Goal: Information Seeking & Learning: Learn about a topic

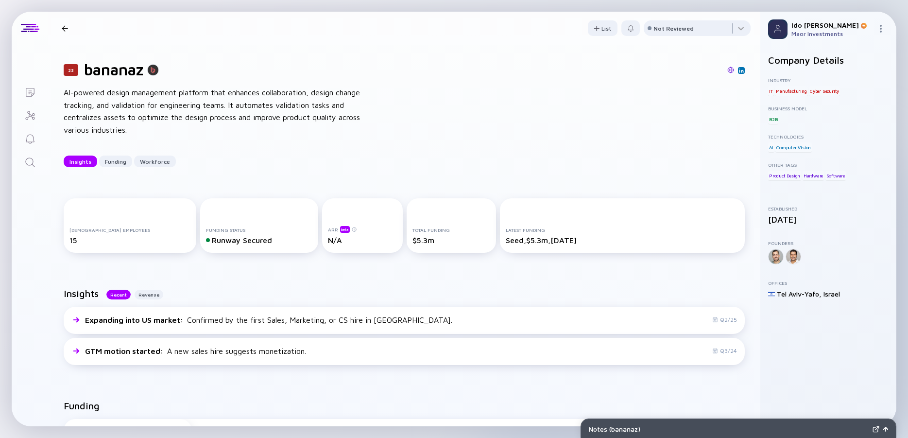
click at [31, 160] on icon "Search" at bounding box center [30, 163] width 12 height 12
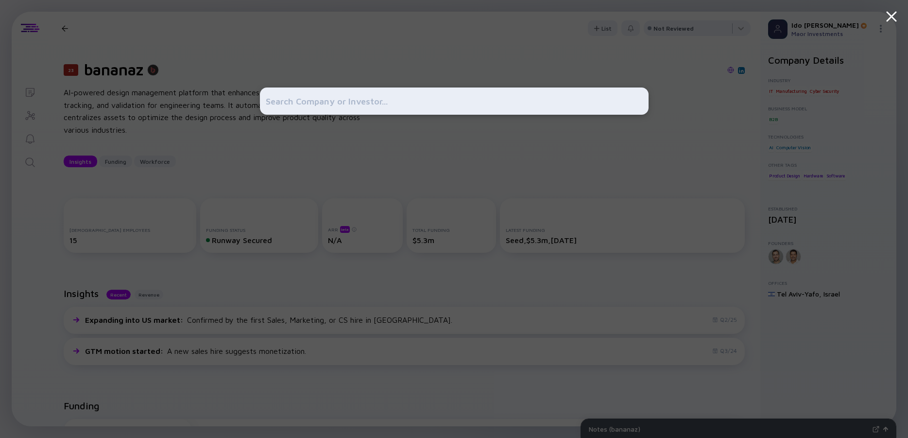
click at [318, 107] on input "text" at bounding box center [454, 100] width 377 height 17
type input "d"
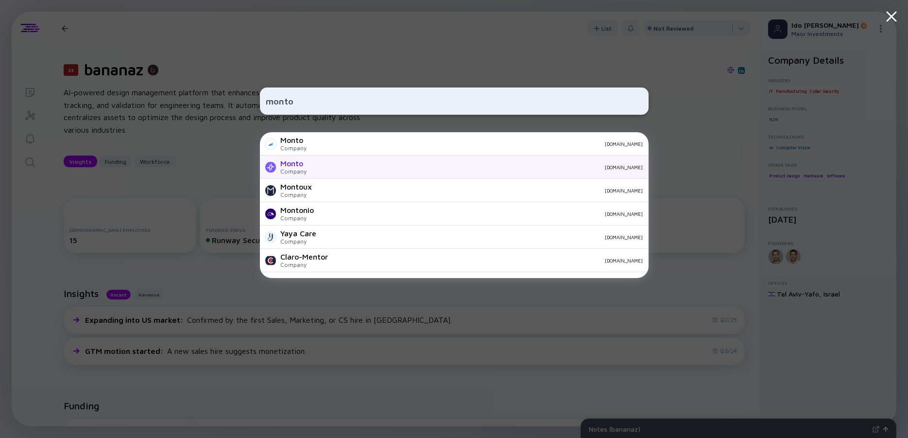
type input "monto"
click at [296, 161] on div "Monto" at bounding box center [293, 163] width 26 height 9
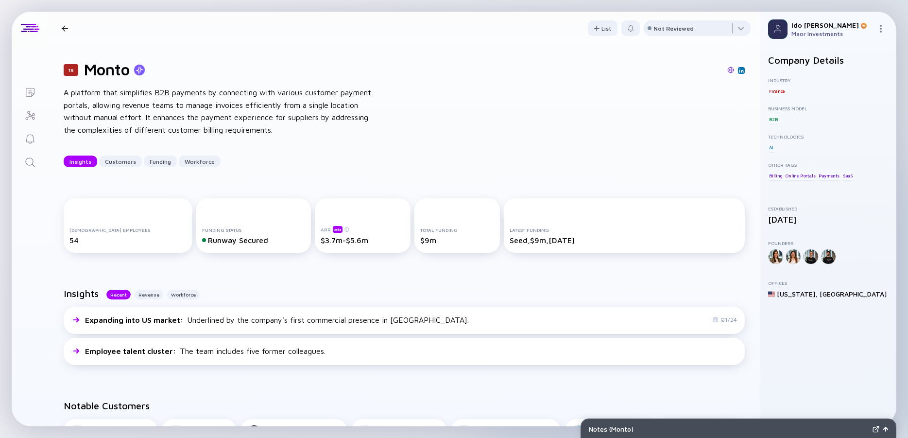
click at [27, 157] on icon "Search" at bounding box center [30, 163] width 12 height 12
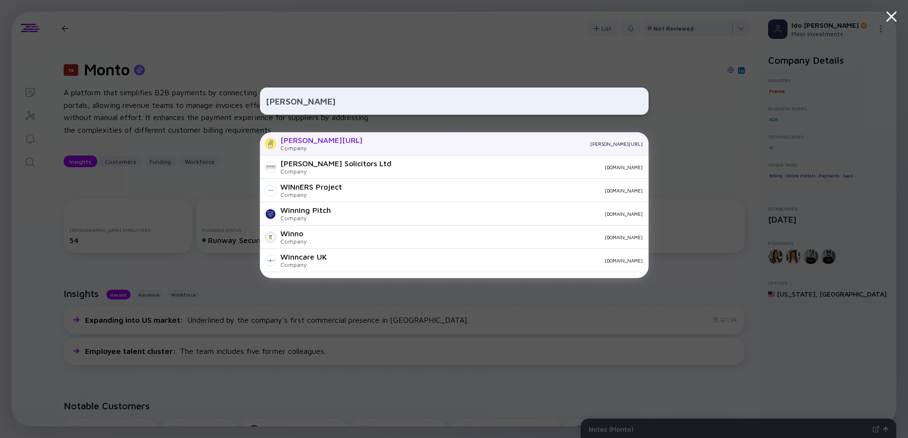
type input "[PERSON_NAME]"
click at [289, 144] on div "[PERSON_NAME][URL]" at bounding box center [321, 140] width 82 height 9
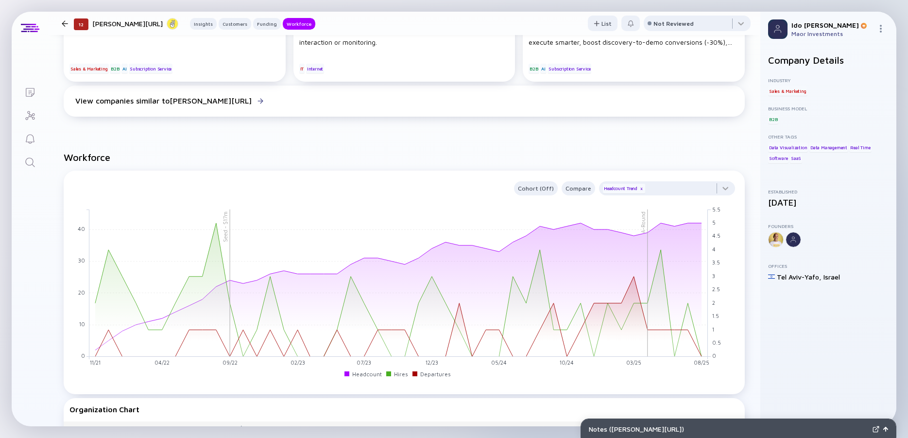
scroll to position [875, 0]
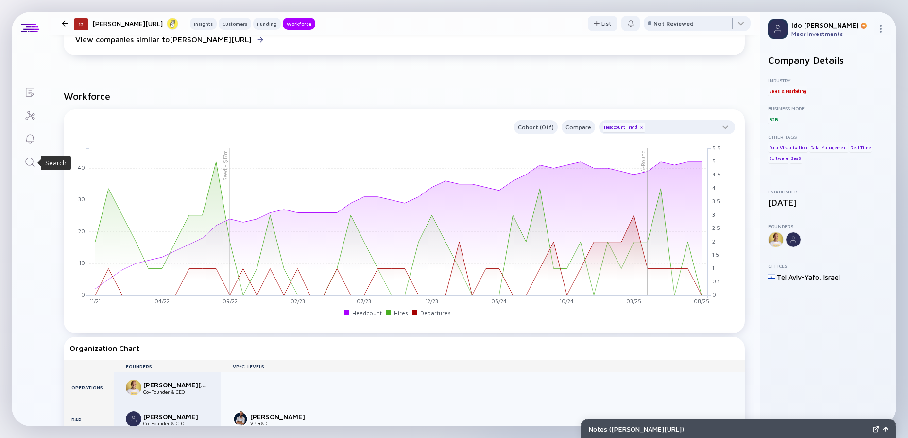
click at [26, 162] on icon "Search" at bounding box center [30, 163] width 12 height 12
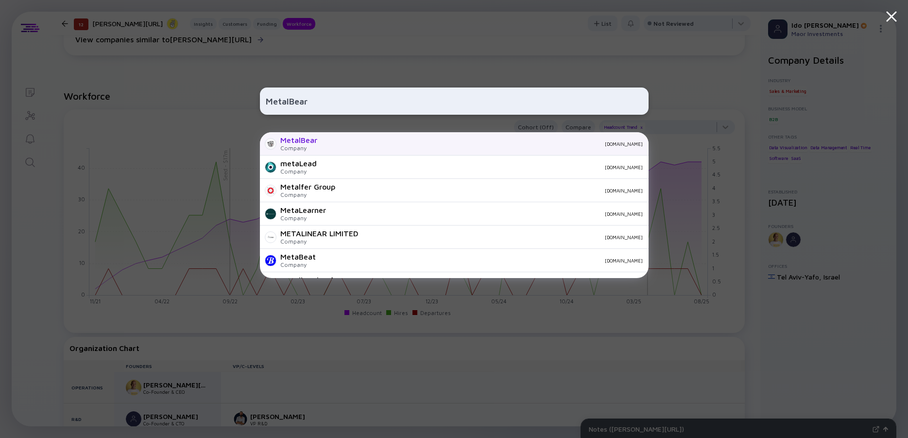
type input "MetalBear"
click at [314, 140] on div "MetalBear" at bounding box center [298, 140] width 37 height 9
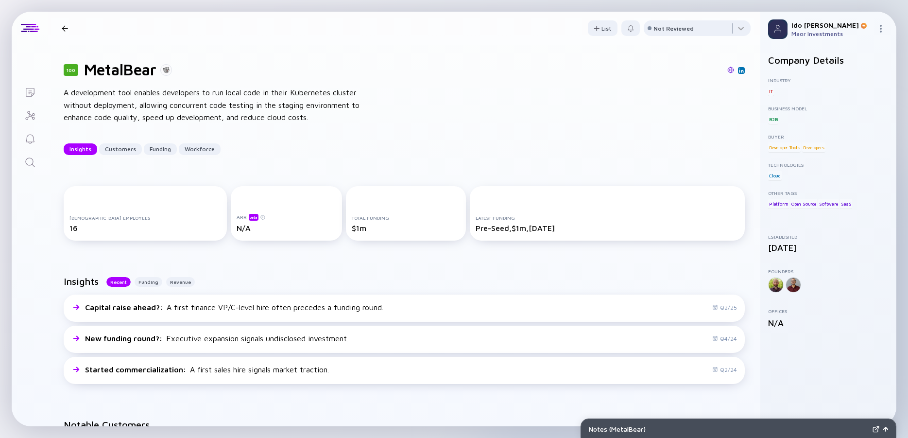
click at [303, 98] on div "A development tool enables developers to run local code in their Kubernetes clu…" at bounding box center [219, 105] width 311 height 37
click at [284, 99] on div "A development tool enables developers to run local code in their Kubernetes clu…" at bounding box center [219, 105] width 311 height 37
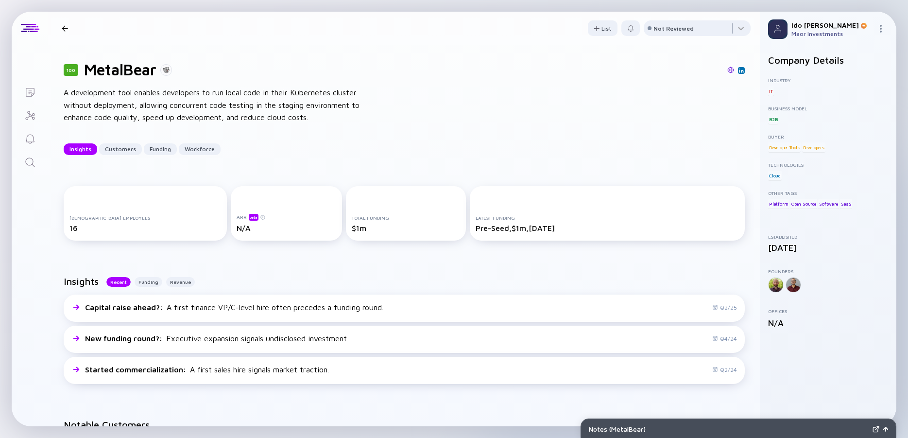
click at [284, 99] on div "A development tool enables developers to run local code in their Kubernetes clu…" at bounding box center [219, 105] width 311 height 37
click at [317, 105] on div "A development tool enables developers to run local code in their Kubernetes clu…" at bounding box center [219, 105] width 311 height 37
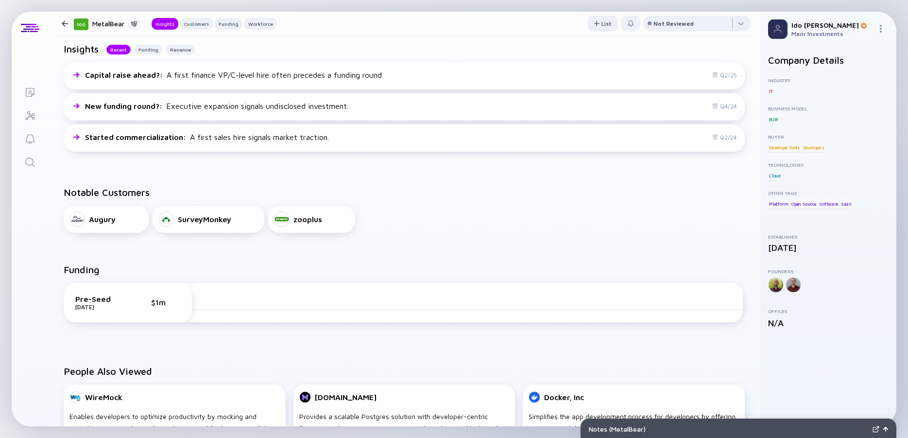
scroll to position [175, 0]
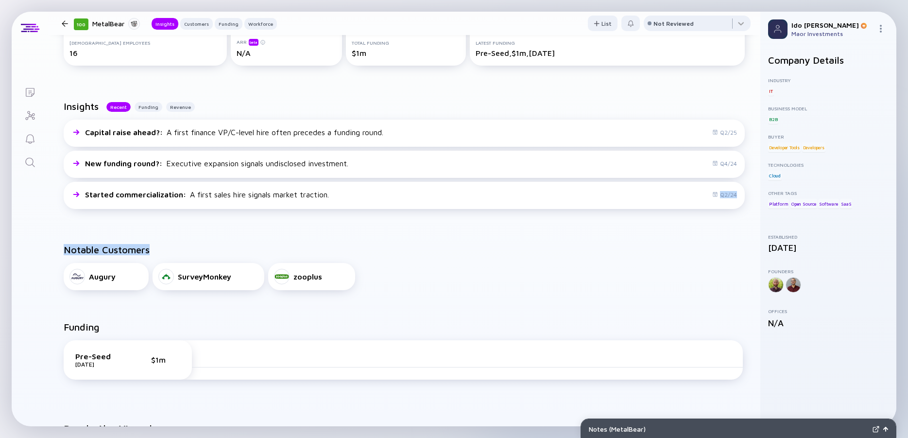
drag, startPoint x: 668, startPoint y: 99, endPoint x: 669, endPoint y: 231, distance: 132.2
click at [669, 231] on div "Notable Customers Augury SurveyMonkey zooplus" at bounding box center [404, 266] width 713 height 77
drag, startPoint x: 669, startPoint y: 231, endPoint x: 667, endPoint y: 105, distance: 125.4
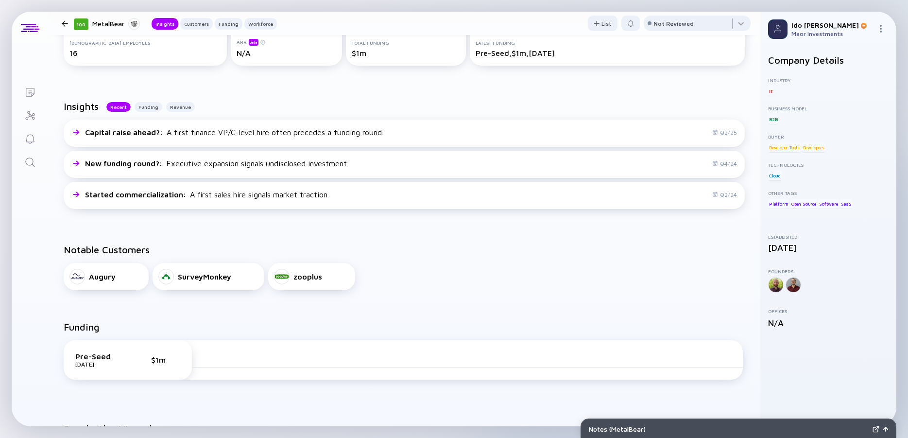
click at [667, 105] on div "Insights Recent Funding Revenue" at bounding box center [404, 110] width 681 height 19
drag, startPoint x: 666, startPoint y: 106, endPoint x: 665, endPoint y: 221, distance: 114.7
click at [665, 221] on div "Insights Recent Funding Revenue Capital raise ahead? : A first finance VP/C-lev…" at bounding box center [404, 156] width 713 height 143
drag, startPoint x: 665, startPoint y: 221, endPoint x: 665, endPoint y: 103, distance: 118.1
click at [665, 103] on div "Insights Recent Funding Revenue Capital raise ahead? : A first finance VP/C-lev…" at bounding box center [404, 156] width 713 height 143
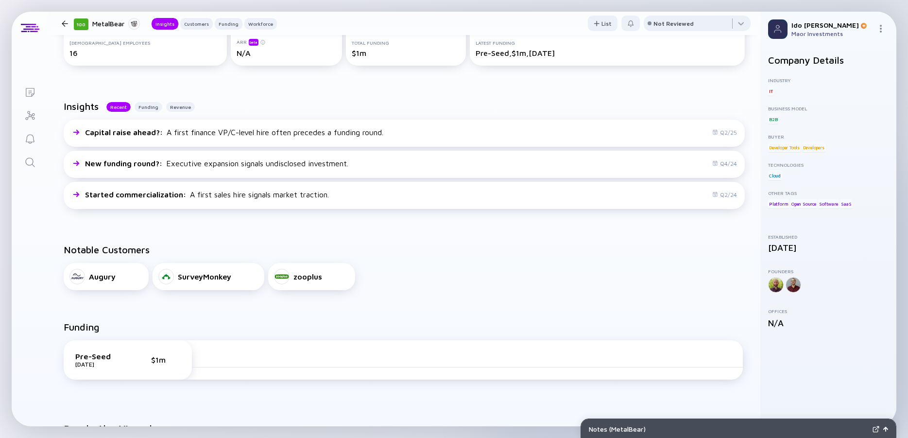
click at [665, 103] on div "Insights Recent Funding Revenue" at bounding box center [404, 110] width 681 height 19
drag, startPoint x: 665, startPoint y: 107, endPoint x: 662, endPoint y: 220, distance: 112.3
click at [662, 220] on div "Insights Recent Funding Revenue Capital raise ahead? : A first finance VP/C-lev…" at bounding box center [404, 156] width 713 height 143
drag, startPoint x: 662, startPoint y: 220, endPoint x: 658, endPoint y: 105, distance: 114.8
click at [658, 105] on div "Insights Recent Funding Revenue Capital raise ahead? : A first finance VP/C-lev…" at bounding box center [404, 156] width 713 height 143
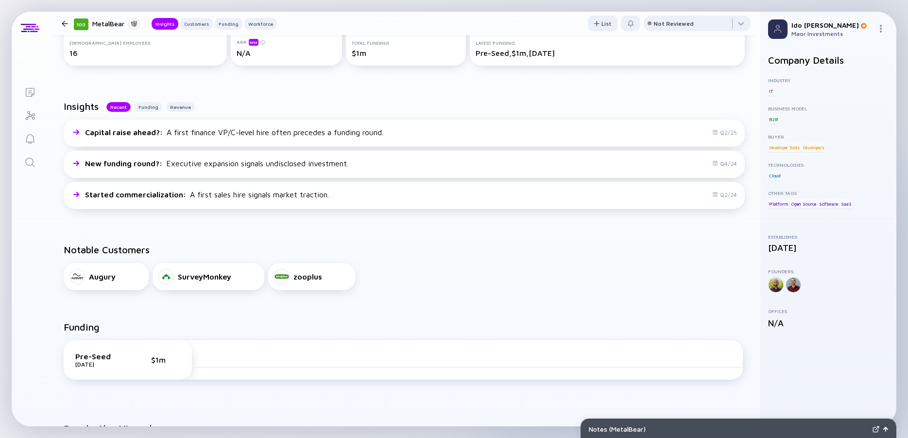
click at [658, 105] on div "Insights Recent Funding Revenue" at bounding box center [404, 110] width 681 height 19
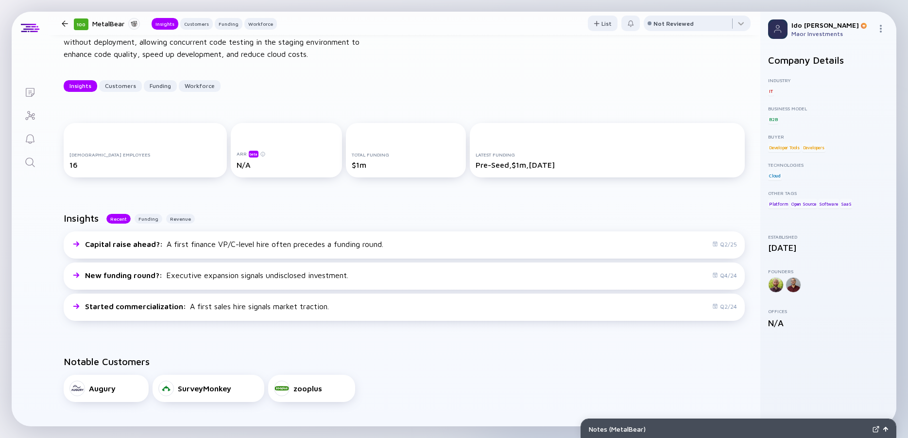
scroll to position [0, 0]
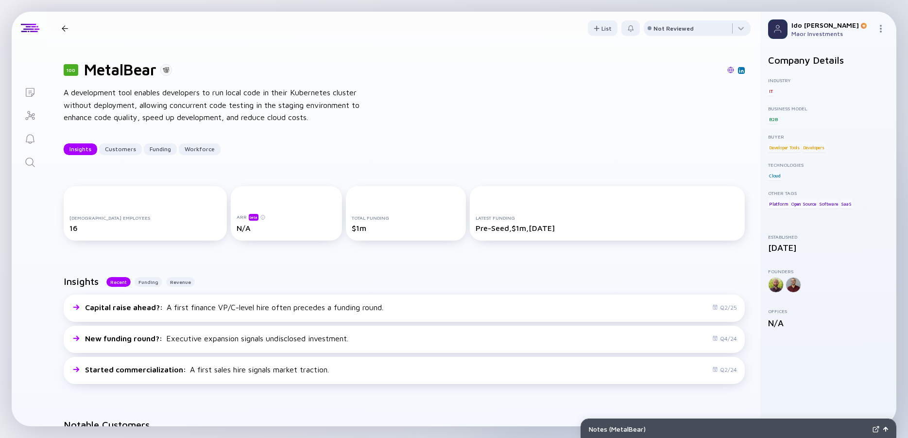
click at [110, 80] on div "100 MetalBear A development tool enables developers to run local code in their …" at bounding box center [404, 108] width 713 height 126
click at [111, 79] on div "100 MetalBear A development tool enables developers to run local code in their …" at bounding box center [404, 108] width 713 height 126
copy h1 "MetalBear"
click at [225, 105] on div "A development tool enables developers to run local code in their Kubernetes clu…" at bounding box center [219, 105] width 311 height 37
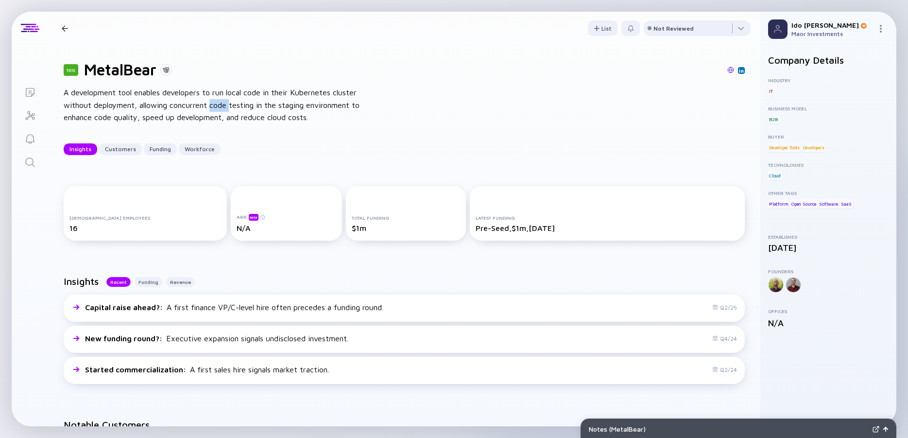
click at [225, 105] on div "A development tool enables developers to run local code in their Kubernetes clu…" at bounding box center [219, 105] width 311 height 37
click at [212, 105] on div "A development tool enables developers to run local code in their Kubernetes clu…" at bounding box center [219, 105] width 311 height 37
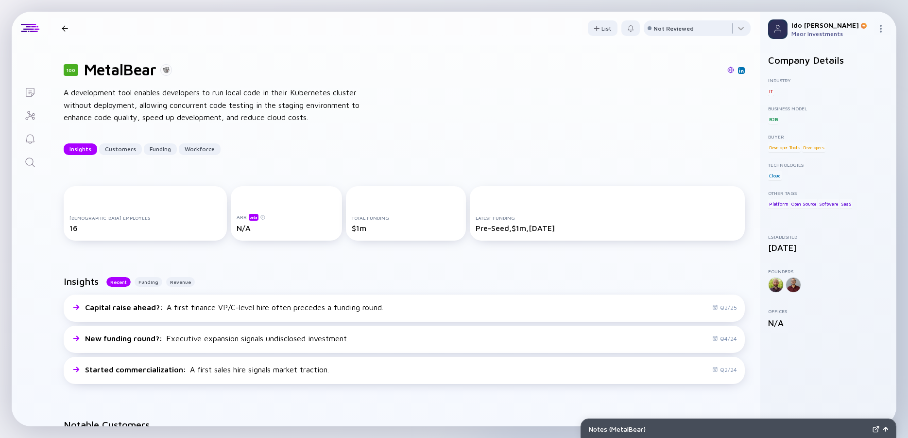
click at [186, 105] on div "A development tool enables developers to run local code in their Kubernetes clu…" at bounding box center [219, 105] width 311 height 37
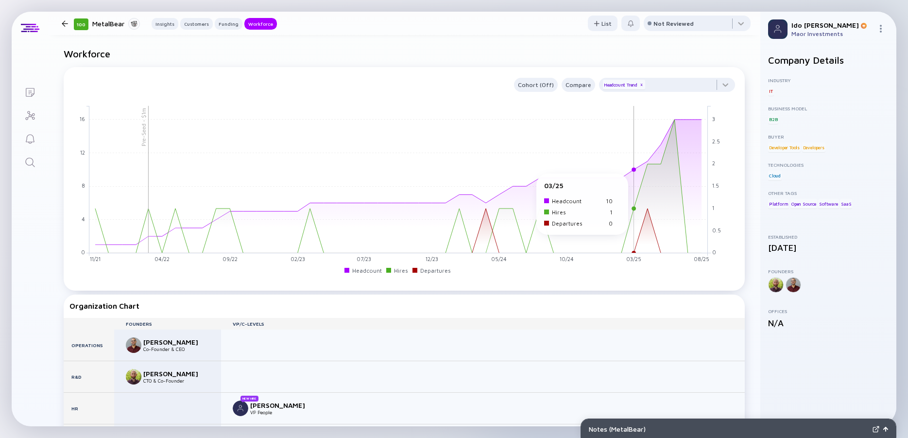
scroll to position [700, 0]
